Goal: Information Seeking & Learning: Check status

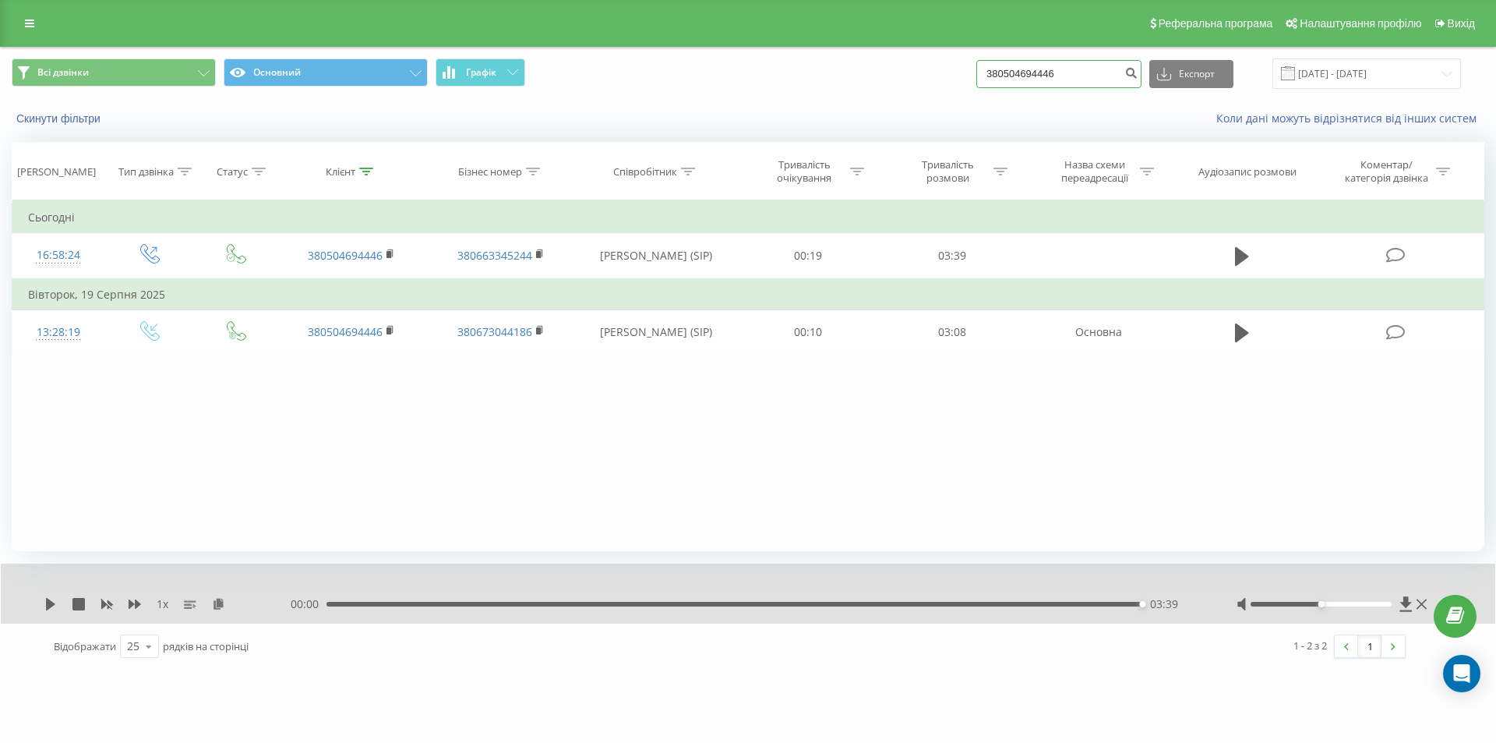
drag, startPoint x: 1099, startPoint y: 76, endPoint x: 830, endPoint y: 74, distance: 268.8
click at [830, 74] on div "Всі дзвінки Основний Графік 380504694446 Експорт .csv .xls .xlsx 21.05.2025 - 2…" at bounding box center [748, 73] width 1473 height 30
click at [1138, 68] on icon "submit" at bounding box center [1130, 70] width 13 height 9
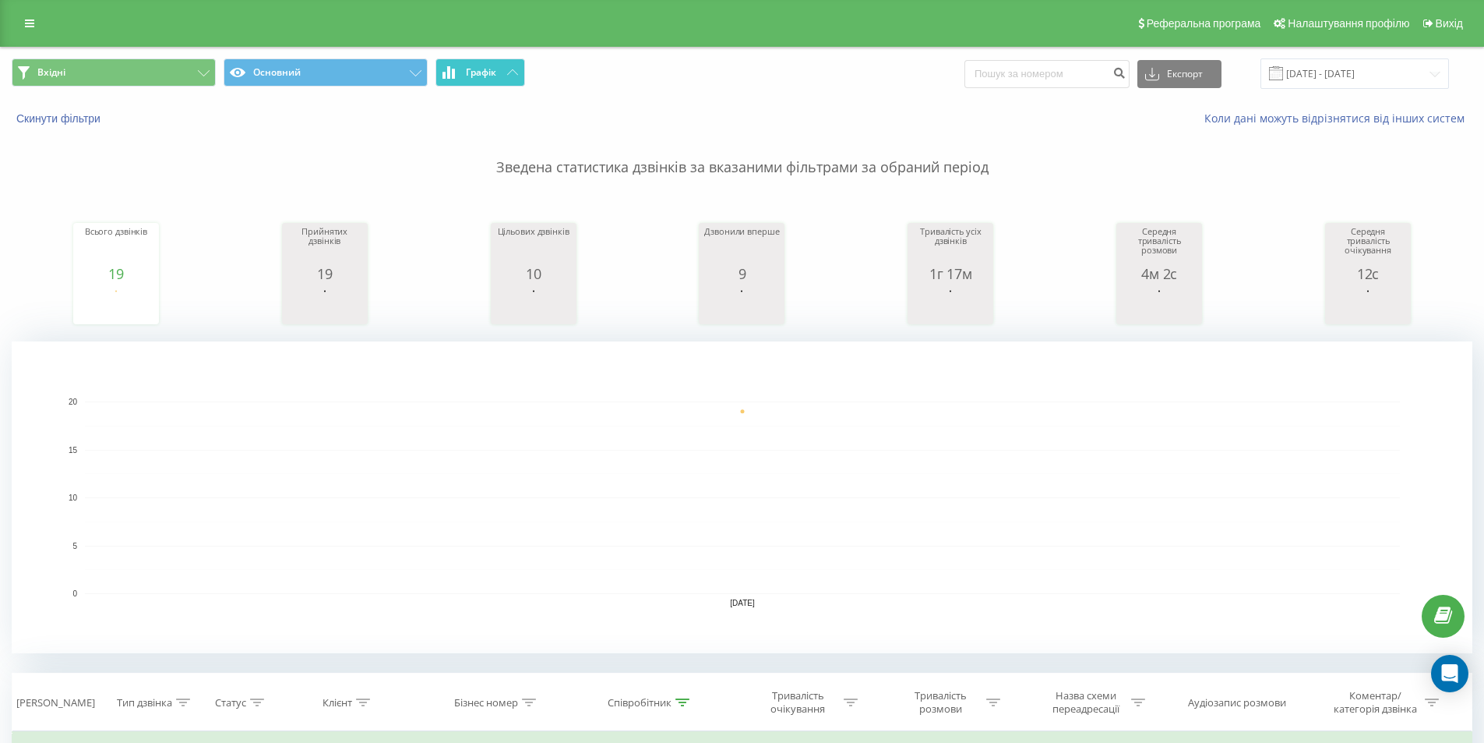
click at [487, 79] on button "Графік" at bounding box center [481, 72] width 90 height 28
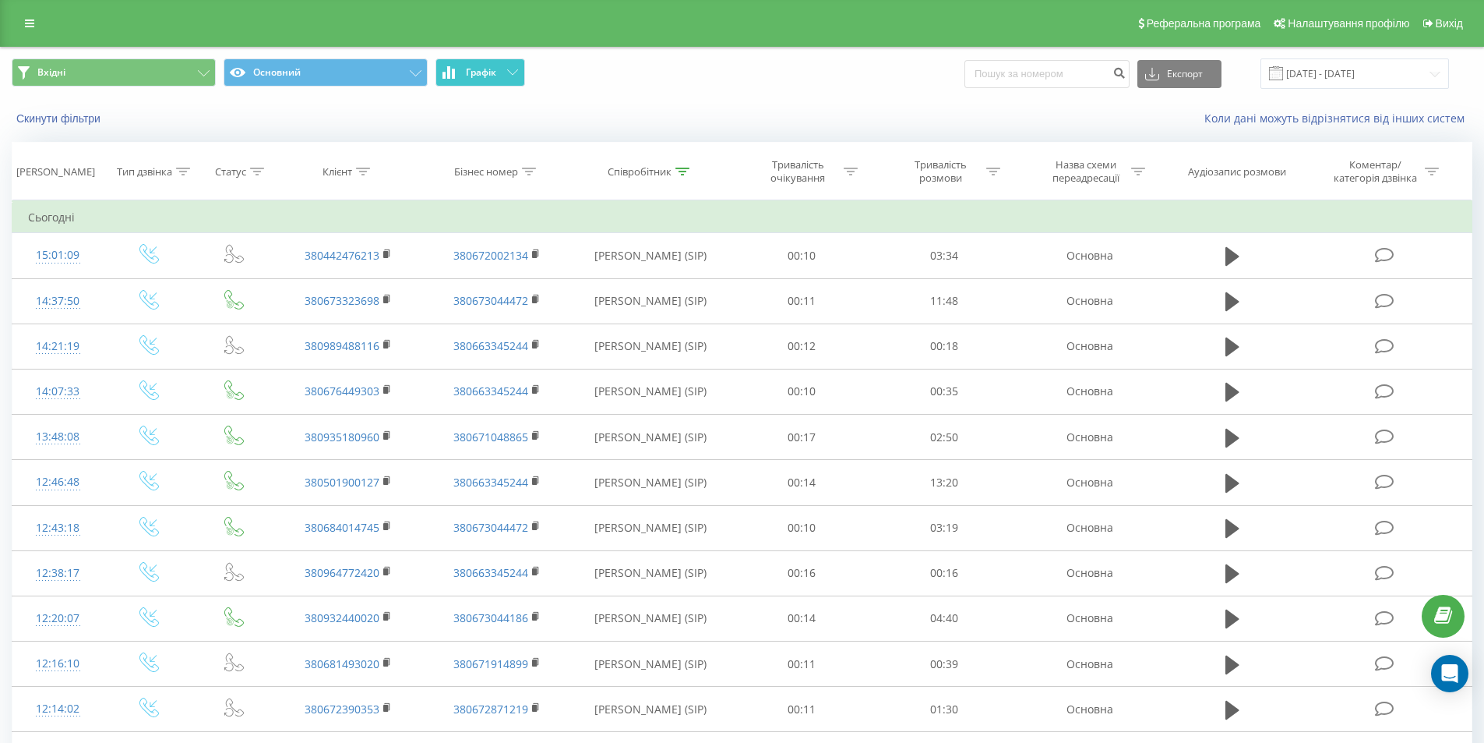
click at [487, 79] on button "Графік" at bounding box center [481, 72] width 90 height 28
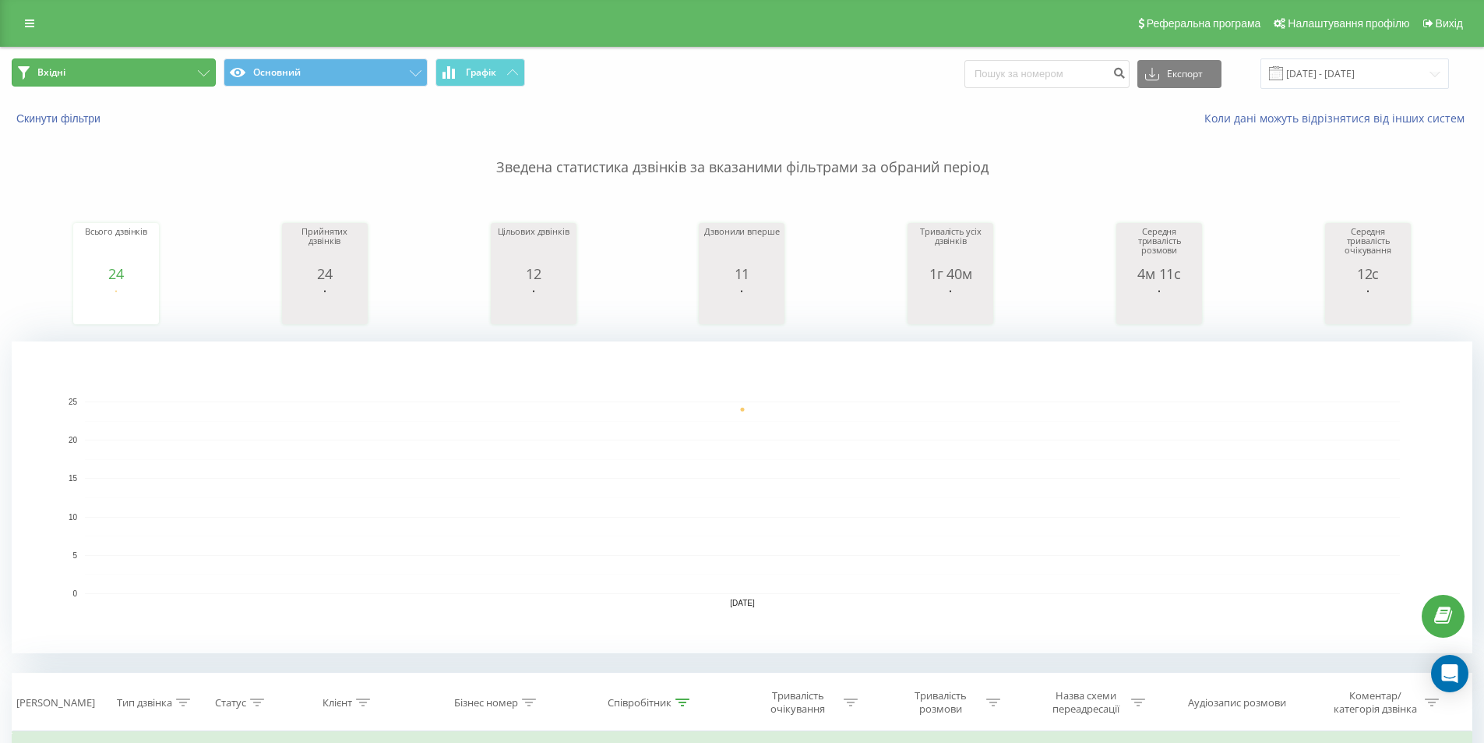
click at [171, 75] on button "Вхідні" at bounding box center [114, 72] width 204 height 28
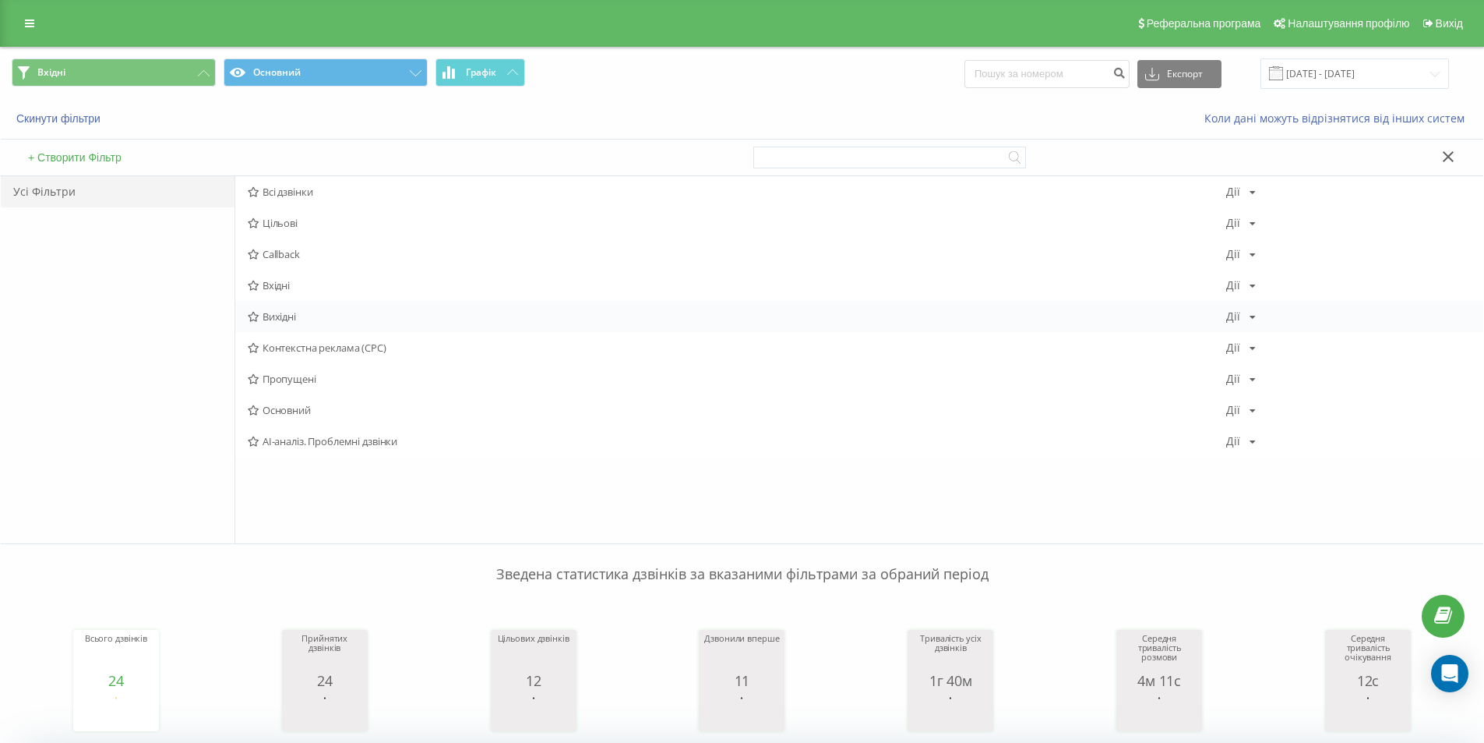
click at [305, 312] on span "Вихідні" at bounding box center [737, 316] width 979 height 11
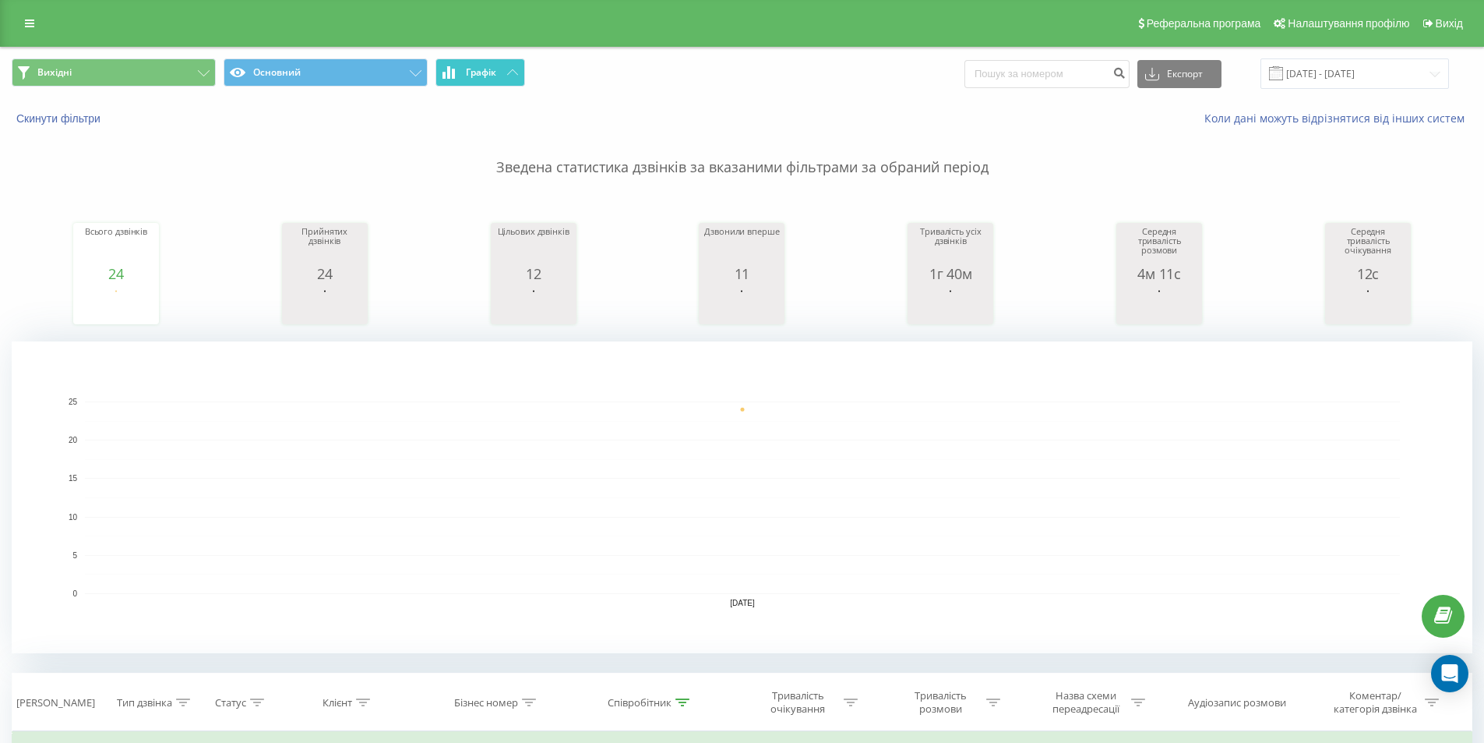
click at [490, 72] on span "Графік" at bounding box center [481, 72] width 30 height 11
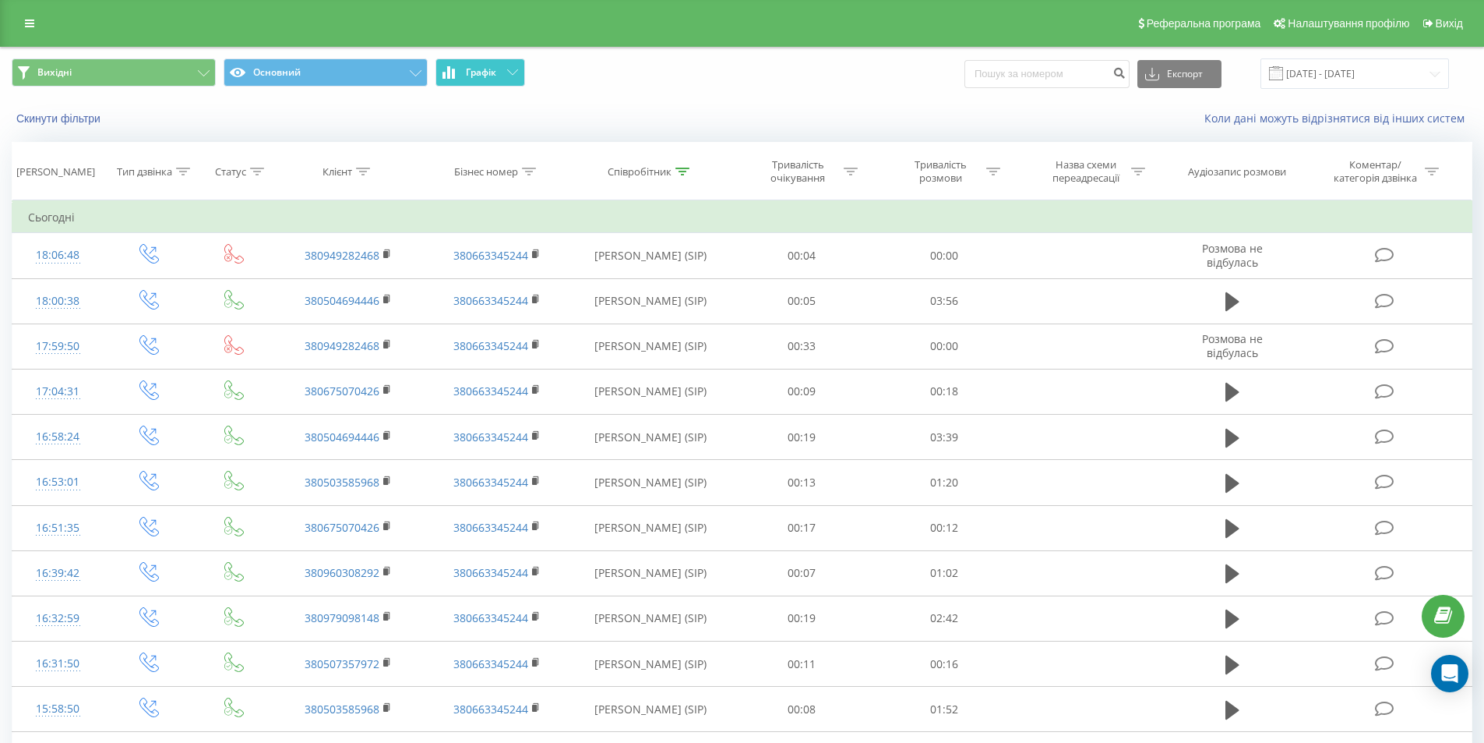
click at [490, 72] on span "Графік" at bounding box center [481, 72] width 30 height 11
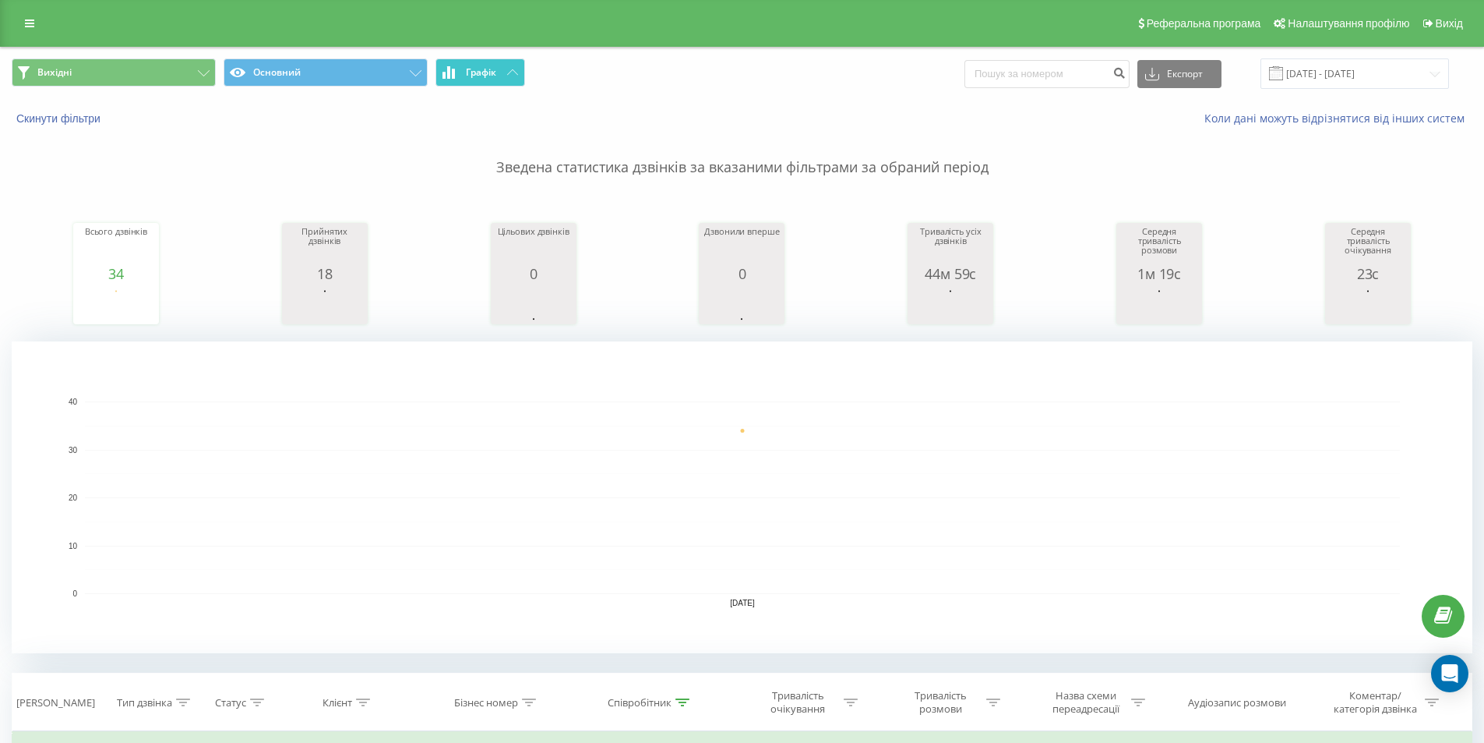
click at [495, 72] on span "Графік" at bounding box center [481, 72] width 30 height 11
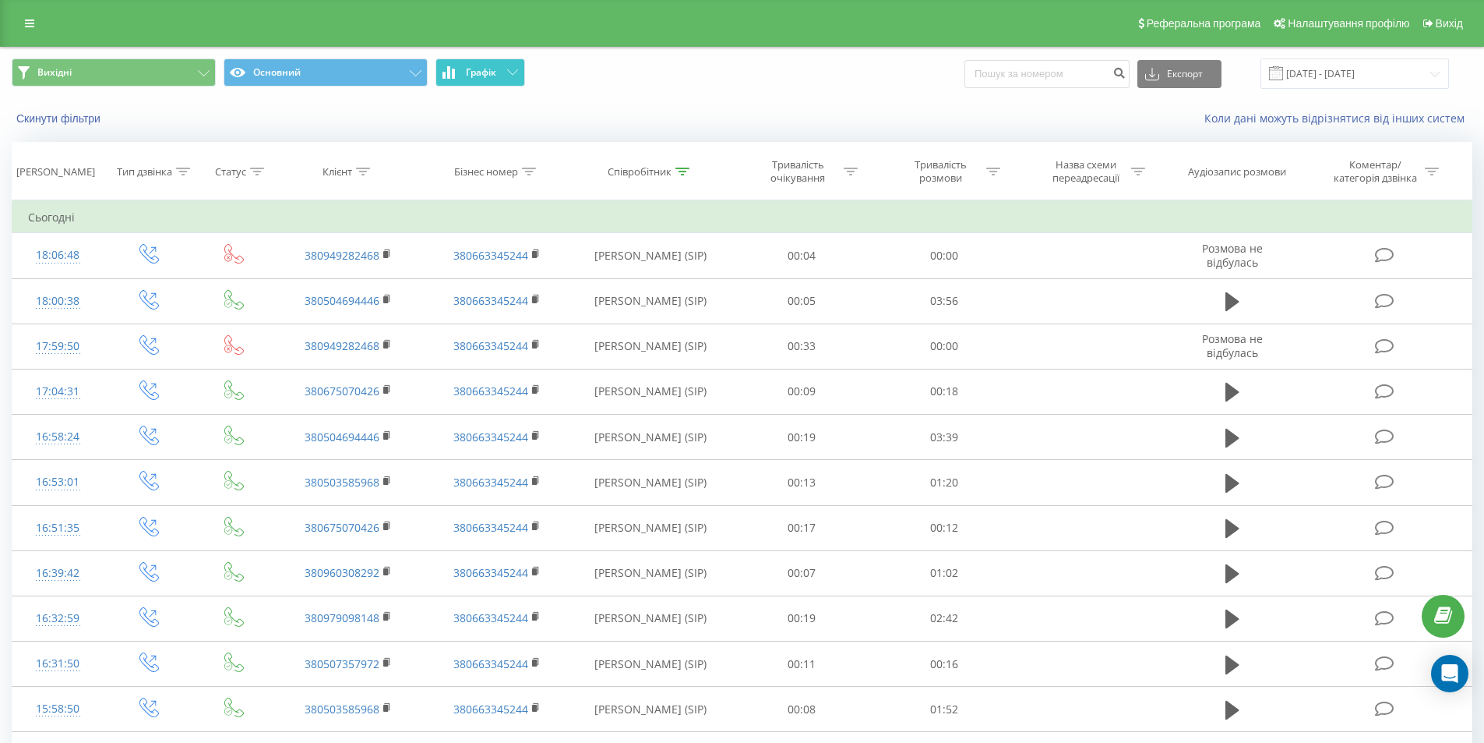
click at [495, 72] on span "Графік" at bounding box center [481, 72] width 30 height 11
